Goal: Find specific page/section: Find specific page/section

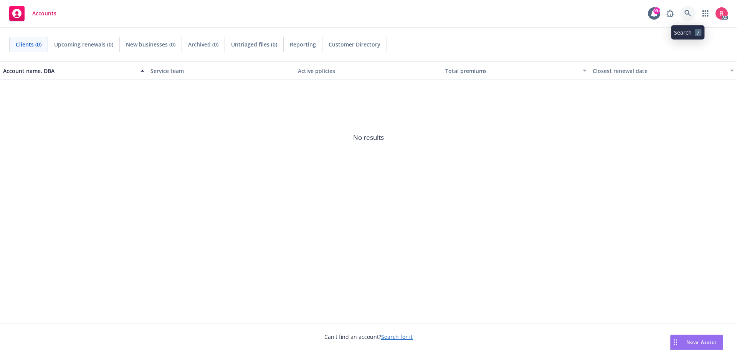
click at [686, 12] on icon at bounding box center [687, 13] width 7 height 7
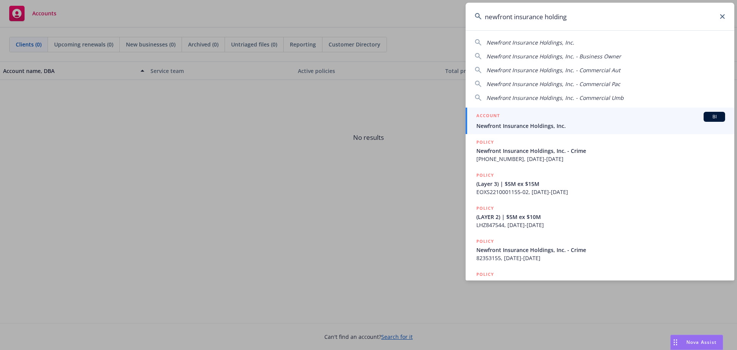
type input "newfront insurance holding"
click at [706, 115] on span "BI" at bounding box center [713, 116] width 15 height 7
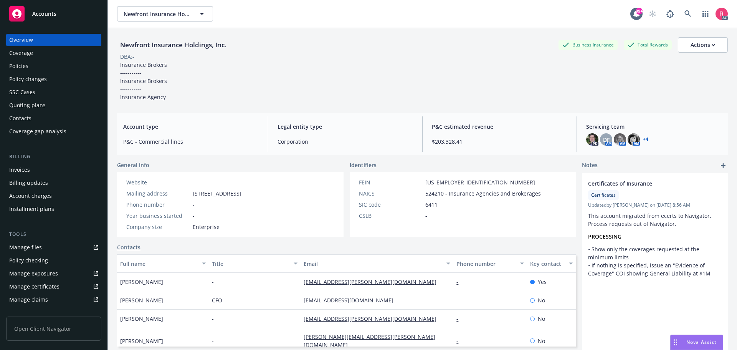
click at [22, 168] on div "Invoices" at bounding box center [19, 169] width 21 height 12
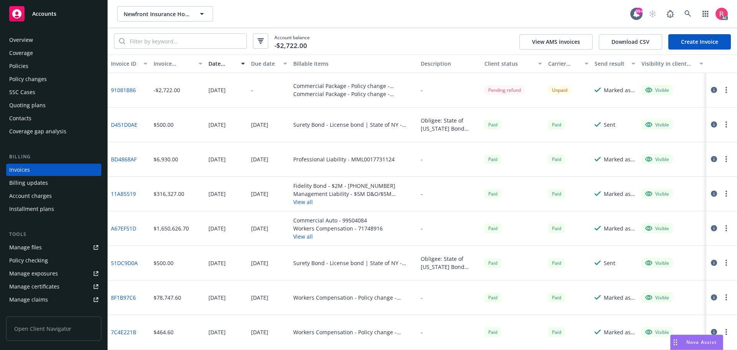
click at [122, 91] on link "91081B86" at bounding box center [123, 90] width 25 height 8
